Goal: Task Accomplishment & Management: Use online tool/utility

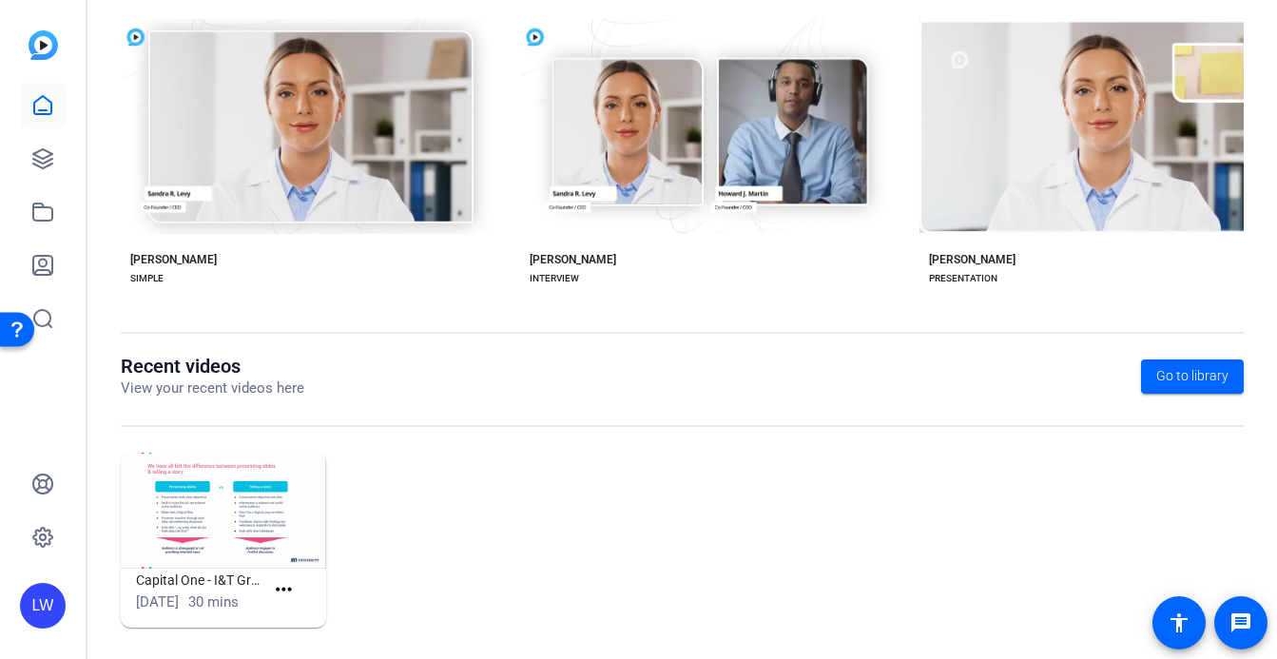
scroll to position [394, 0]
click at [245, 506] on img at bounding box center [223, 510] width 205 height 116
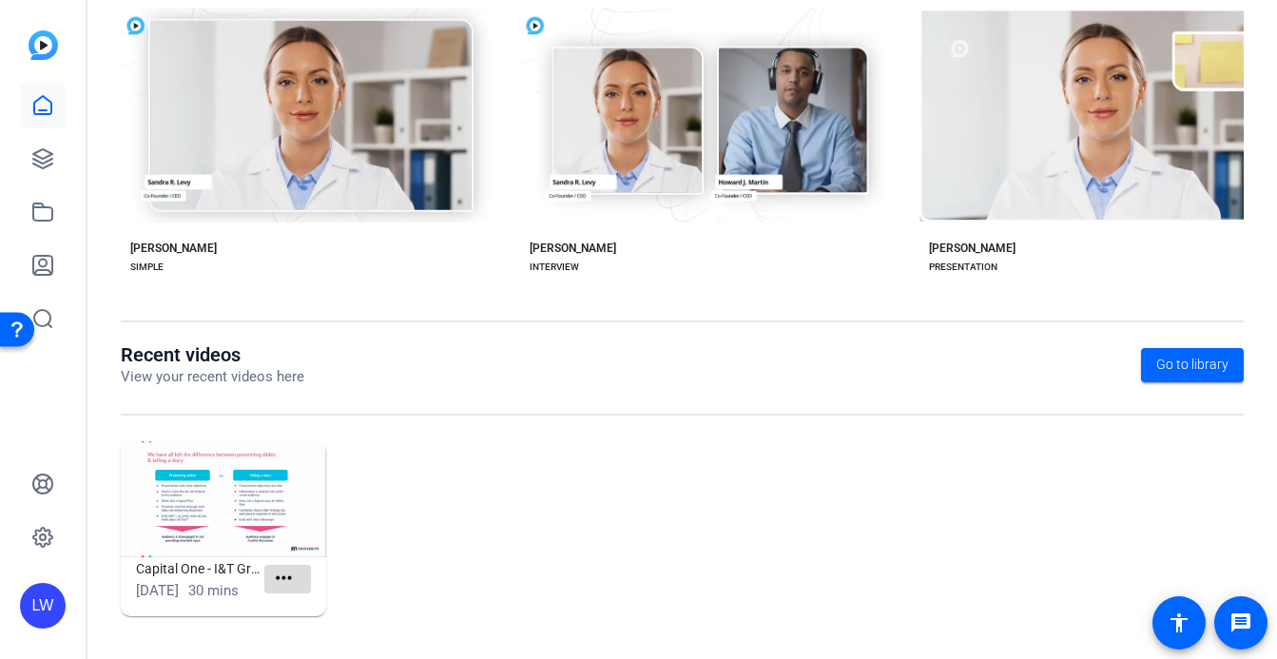
click at [275, 567] on mat-icon "more_horiz" at bounding box center [284, 579] width 24 height 24
click at [305, 590] on span "View" at bounding box center [325, 596] width 76 height 23
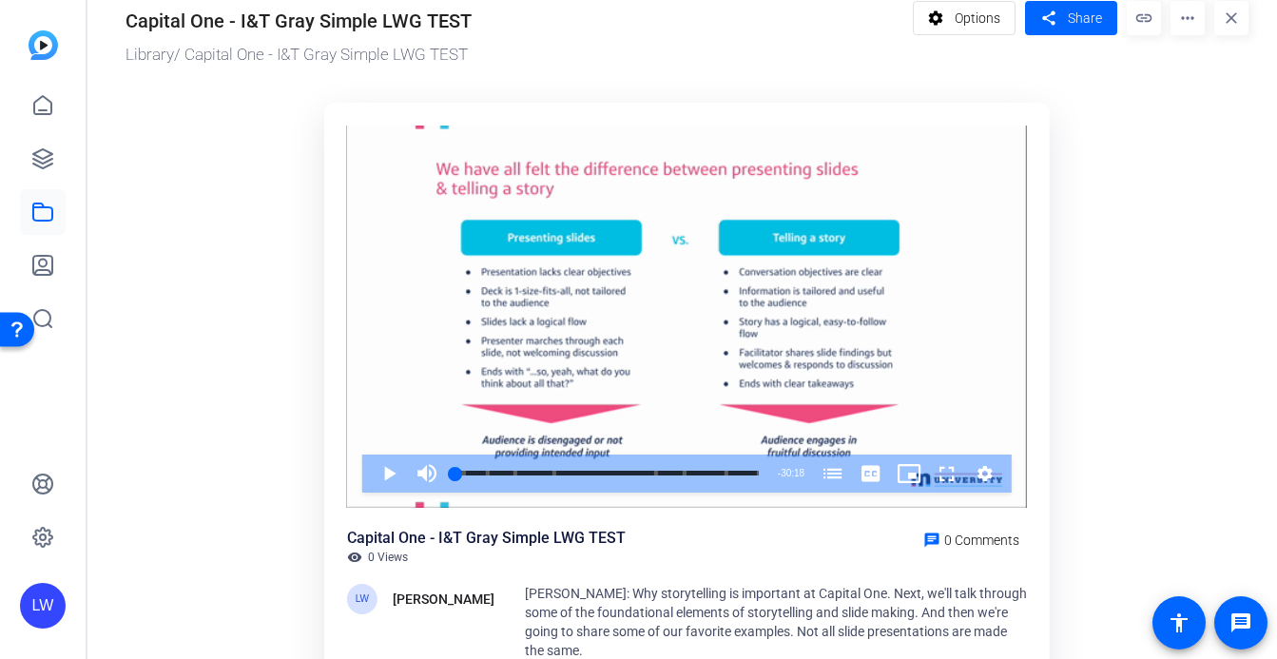
scroll to position [1, 0]
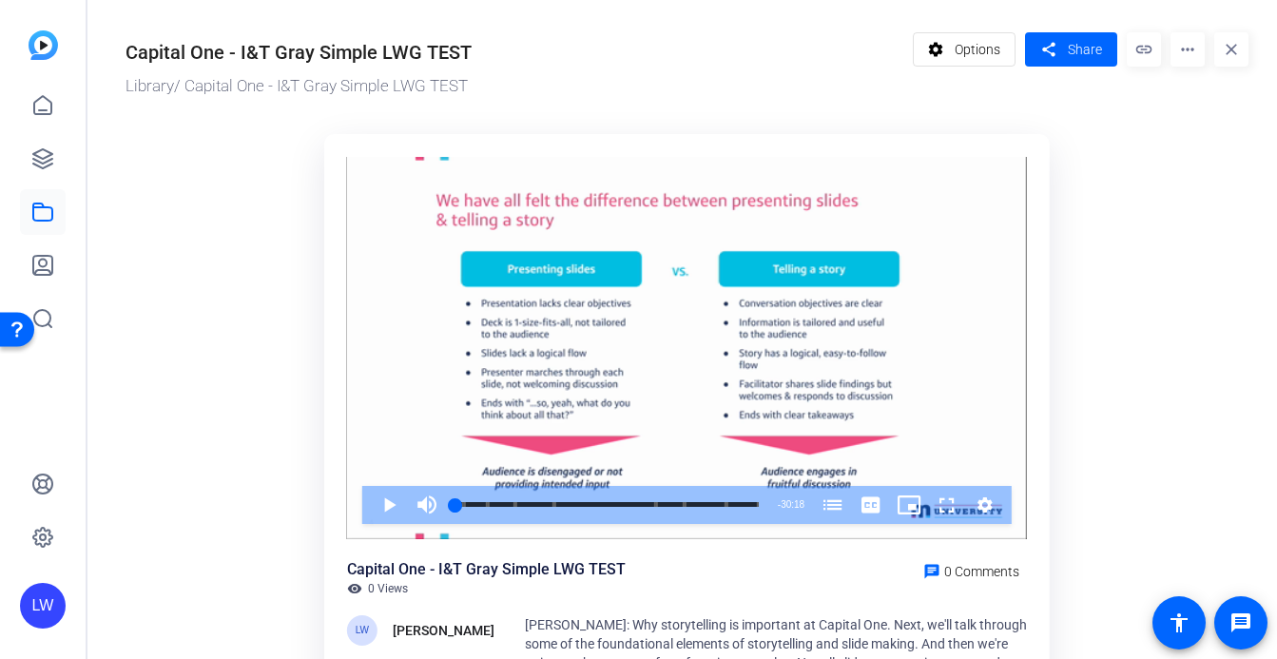
click at [1178, 55] on mat-icon "more_horiz" at bounding box center [1187, 49] width 34 height 34
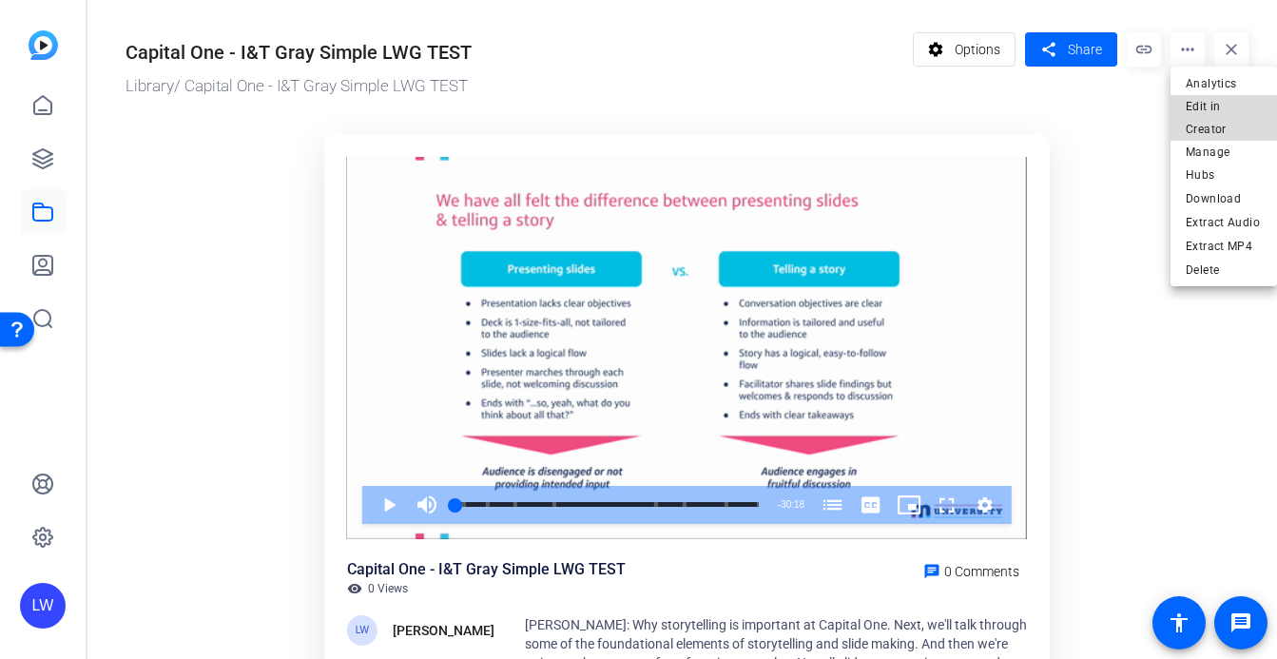
click at [1219, 107] on span "Edit in Creator" at bounding box center [1223, 118] width 76 height 46
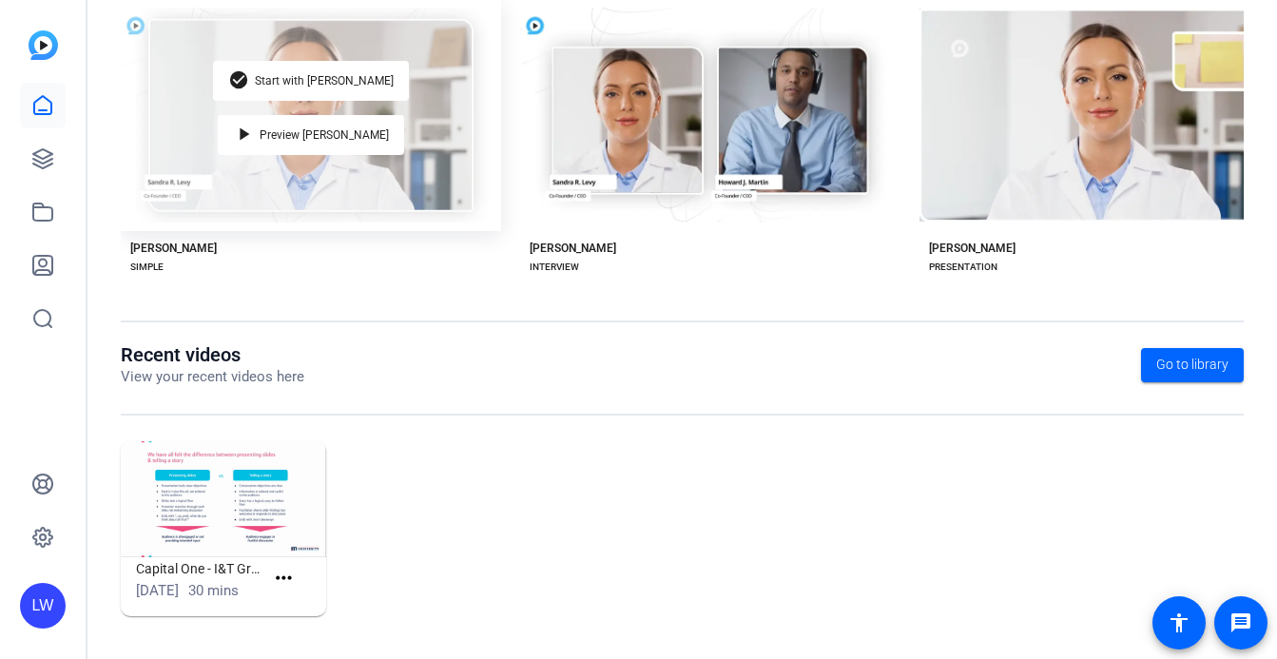
scroll to position [425, 0]
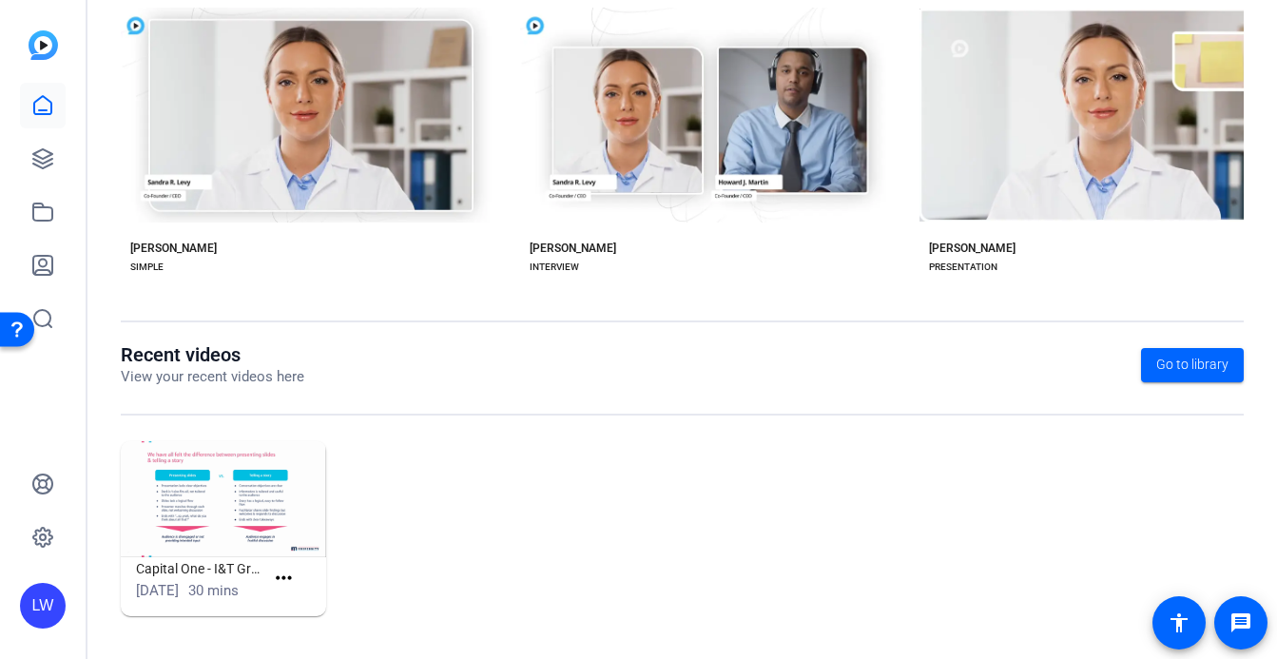
click at [293, 499] on img at bounding box center [223, 499] width 205 height 116
click at [292, 567] on mat-icon "more_horiz" at bounding box center [284, 579] width 24 height 24
click at [315, 604] on span "View" at bounding box center [325, 596] width 76 height 23
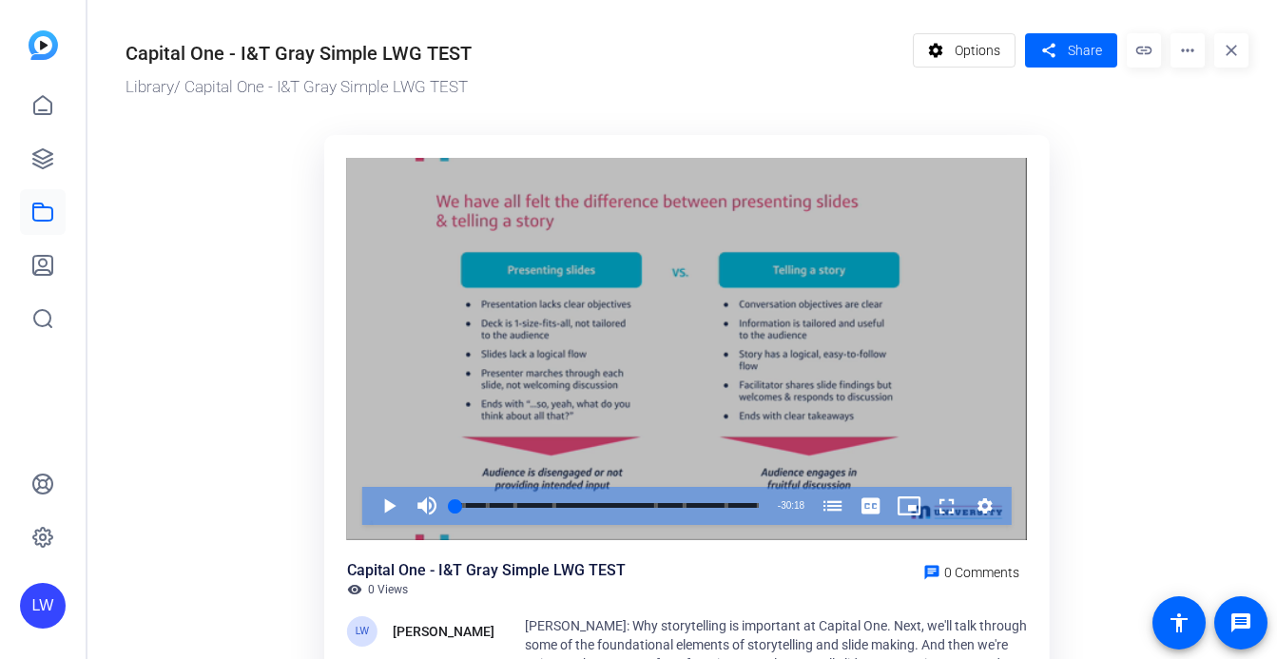
scroll to position [46, 0]
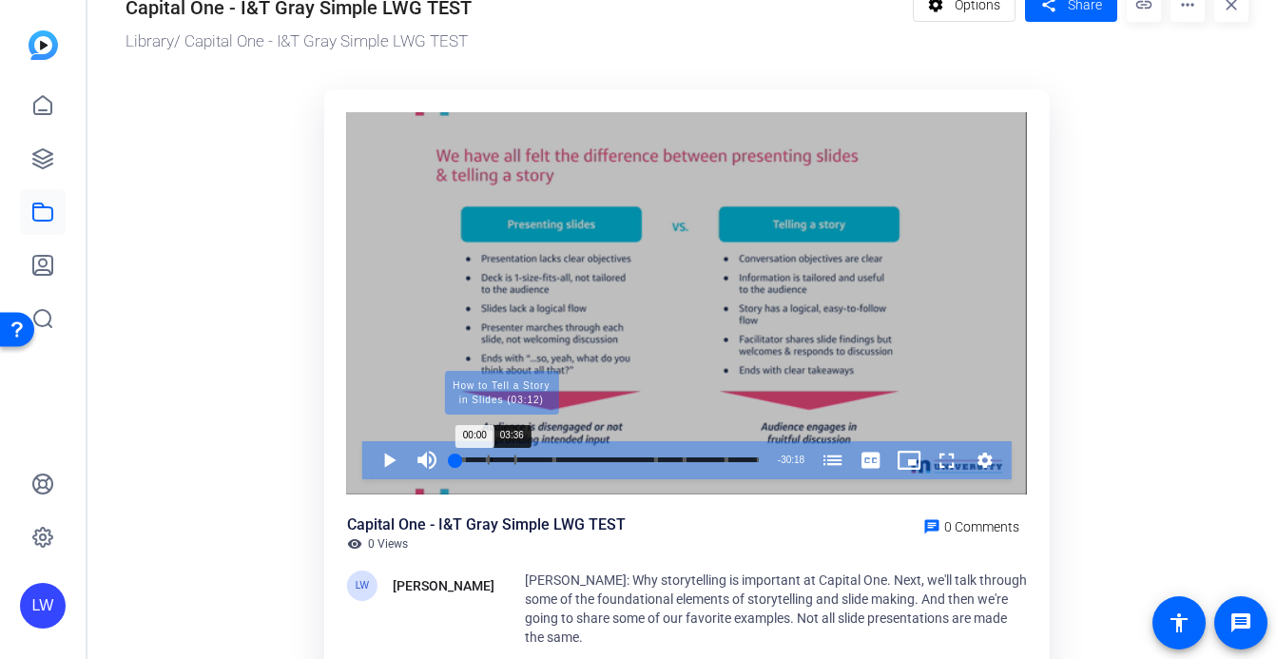
click at [491, 458] on div "Progress Bar" at bounding box center [502, 460] width 29 height 10
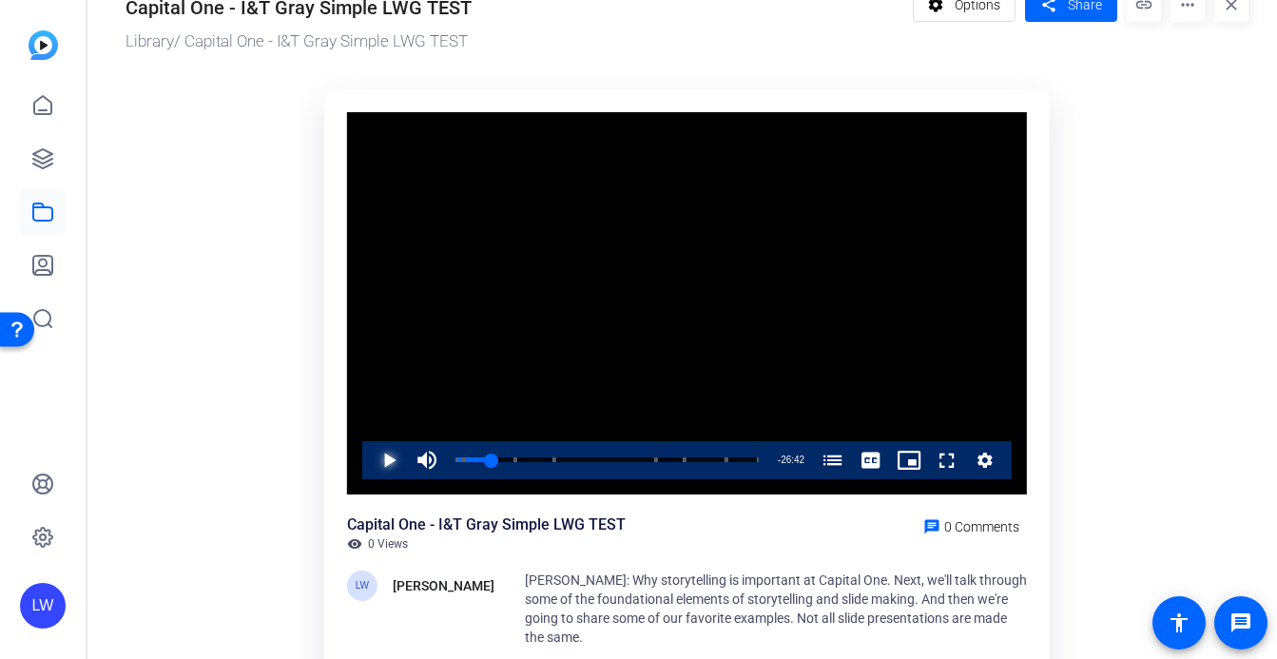
click at [370, 457] on span "Video Player" at bounding box center [370, 460] width 0 height 38
click at [370, 463] on span "Video Player" at bounding box center [370, 460] width 0 height 38
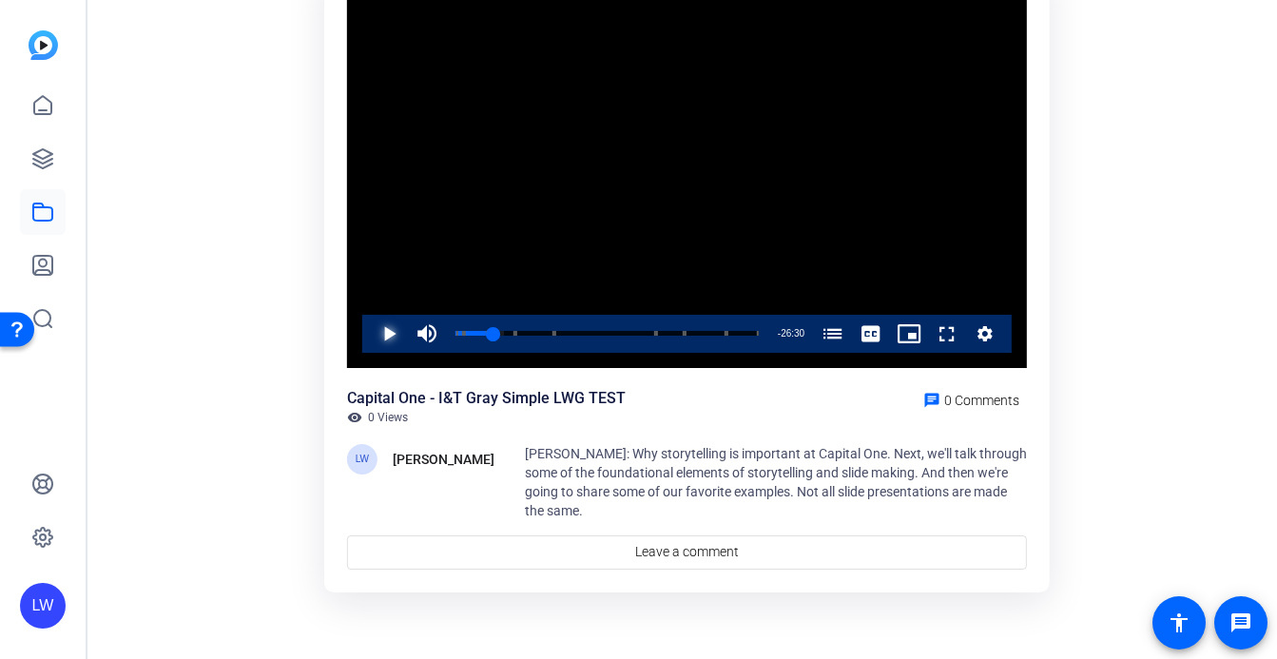
scroll to position [0, 0]
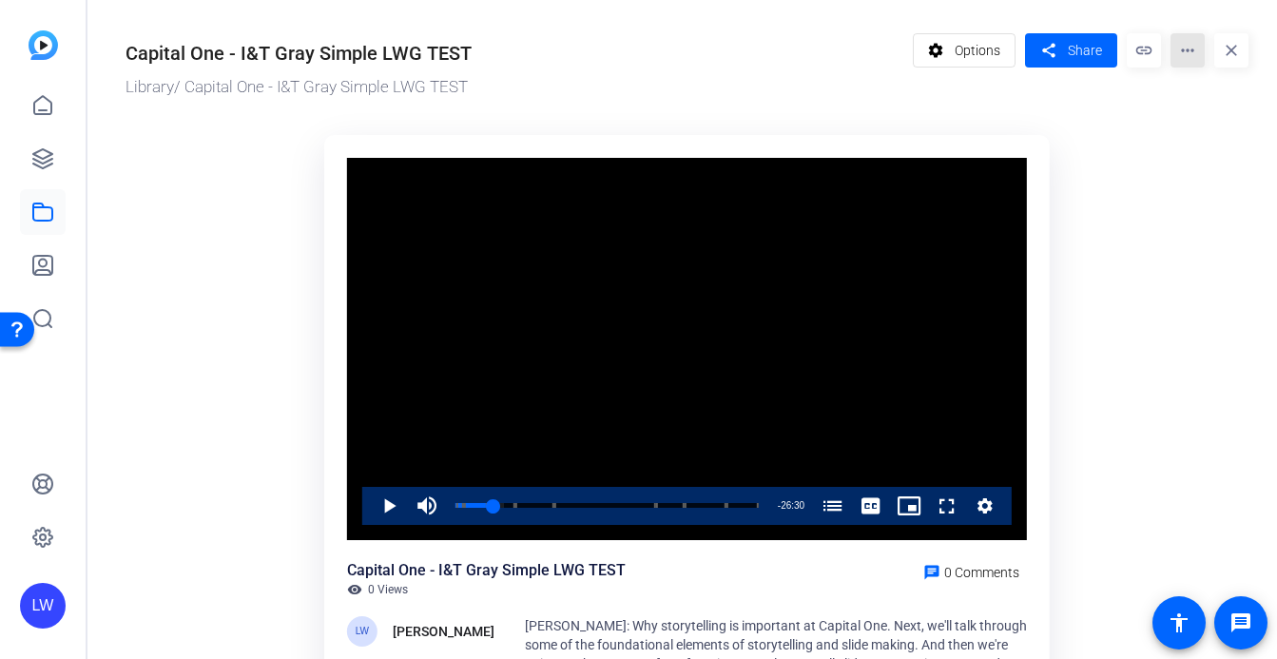
click at [1177, 55] on mat-icon "more_horiz" at bounding box center [1187, 50] width 34 height 34
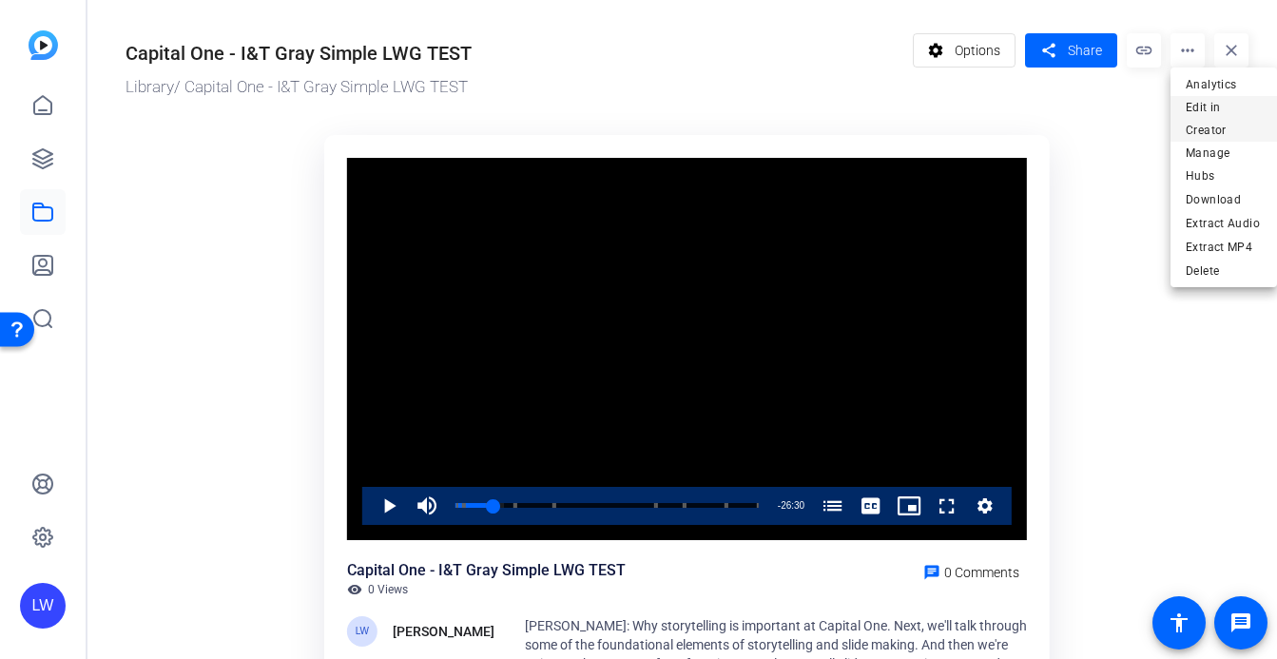
click at [1214, 107] on span "Edit in Creator" at bounding box center [1223, 119] width 76 height 46
